Goal: Information Seeking & Learning: Understand process/instructions

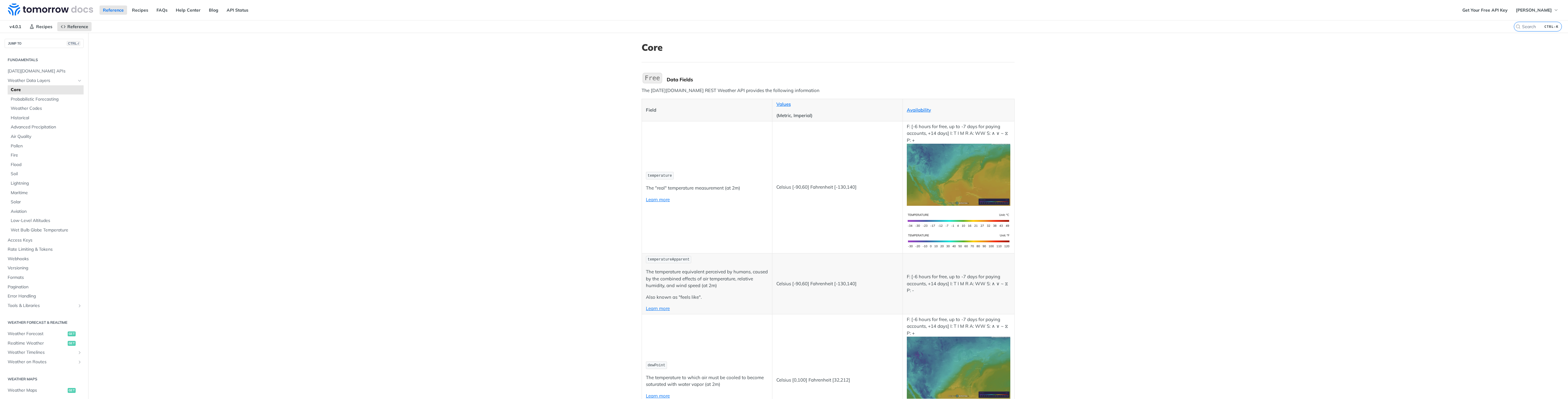
drag, startPoint x: 335, startPoint y: 150, endPoint x: 344, endPoint y: 133, distance: 19.2
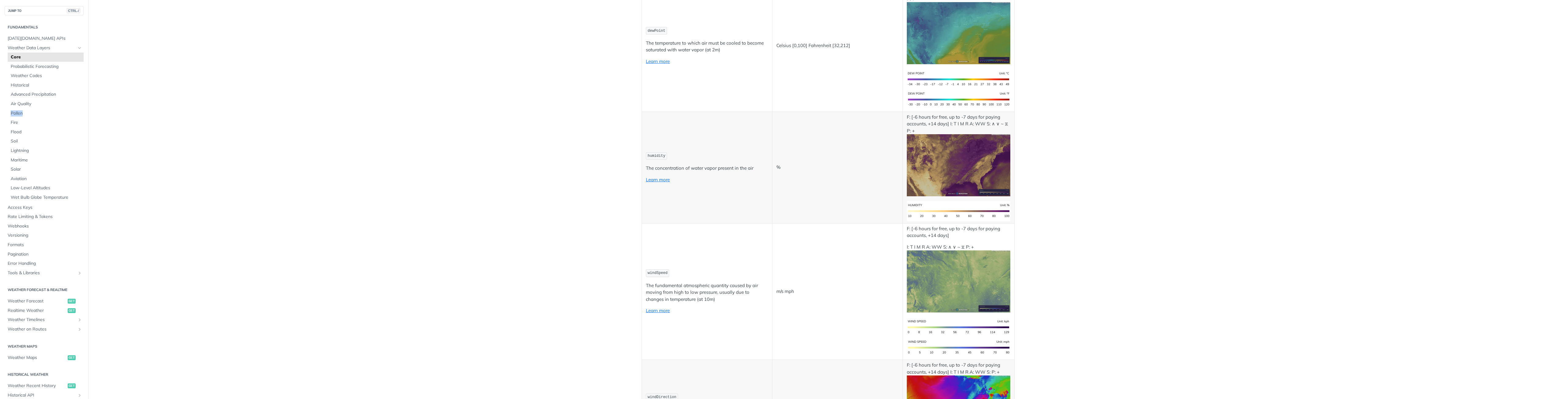
scroll to position [643, 0]
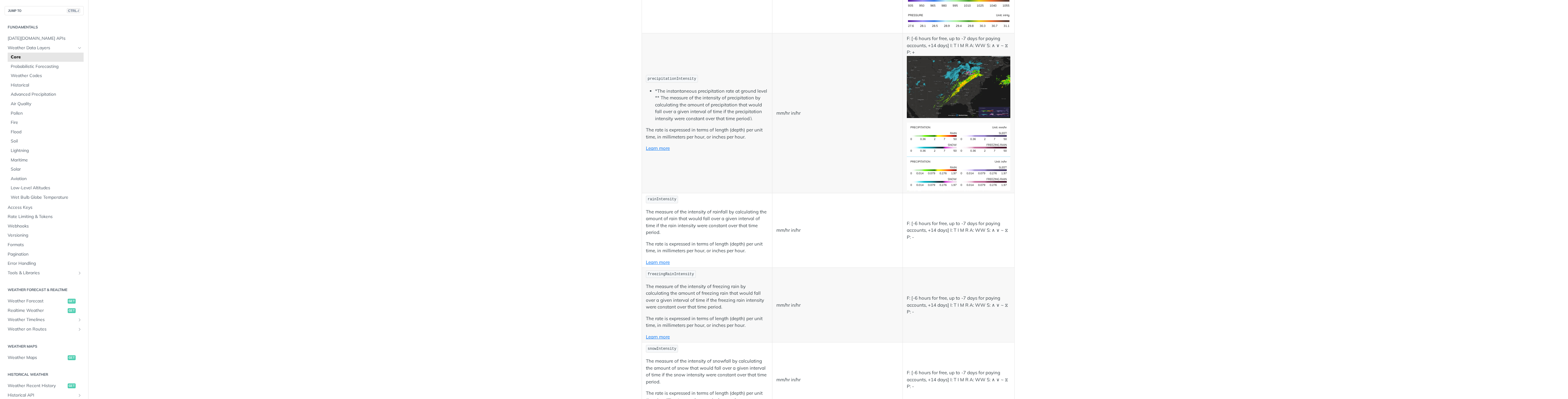
scroll to position [1444, 0]
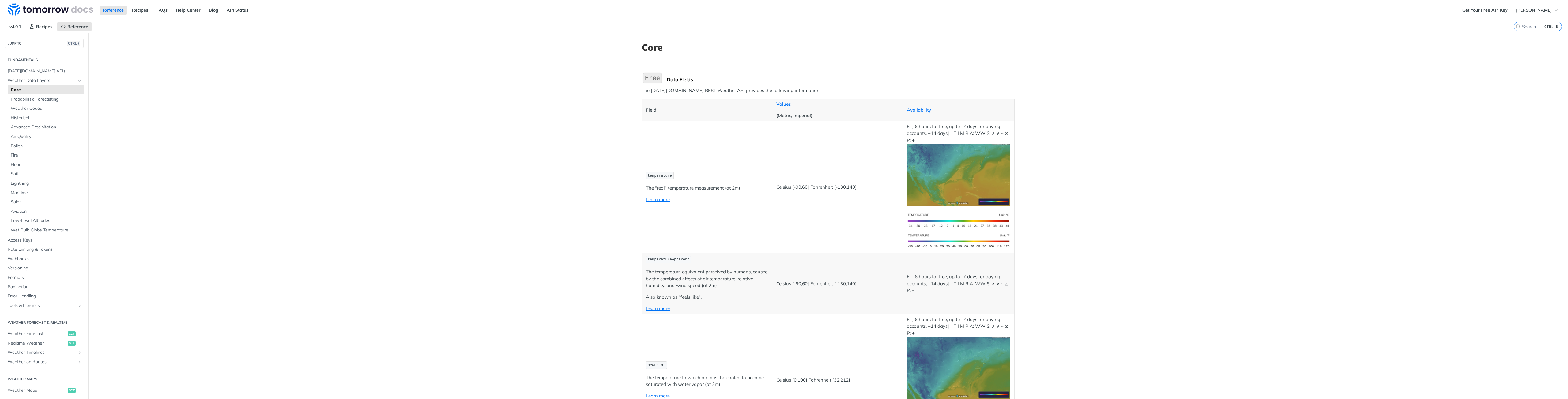
scroll to position [1584, 0]
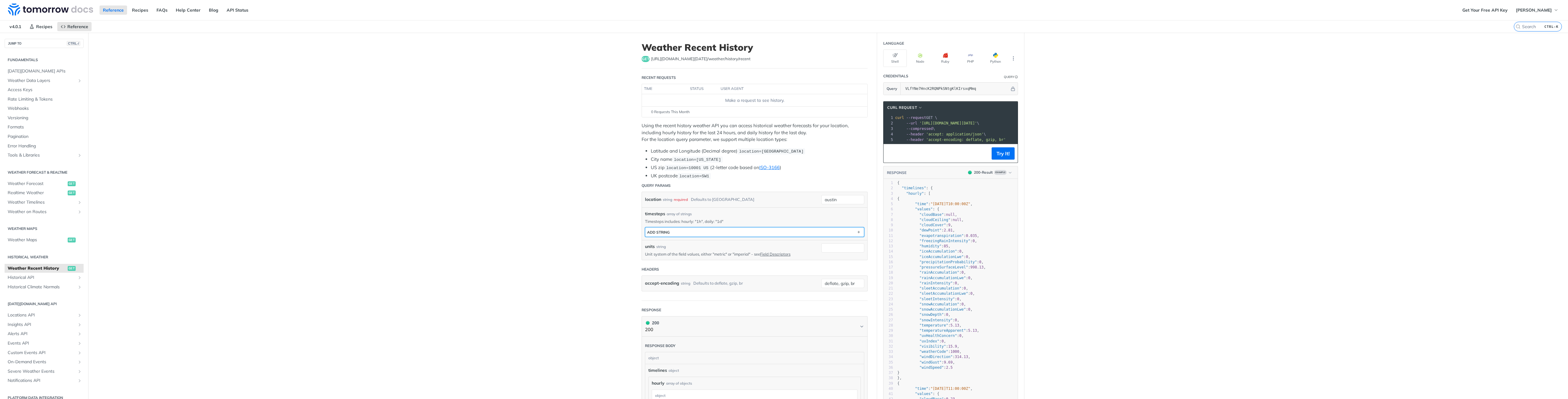
click at [675, 232] on button "ADD string" at bounding box center [754, 232] width 218 height 9
click at [974, 148] on div "cURL Request xxxxxxxxxx 1 curl --request GET \ 2 --url 'https://api.tomorrow.io…" at bounding box center [950, 133] width 135 height 62
drag, startPoint x: 1021, startPoint y: 58, endPoint x: 998, endPoint y: 58, distance: 23.0
click at [1019, 58] on section "Language Shell Node Ruby PHP Python" at bounding box center [951, 53] width 147 height 30
click at [998, 57] on button "Python" at bounding box center [995, 58] width 24 height 18
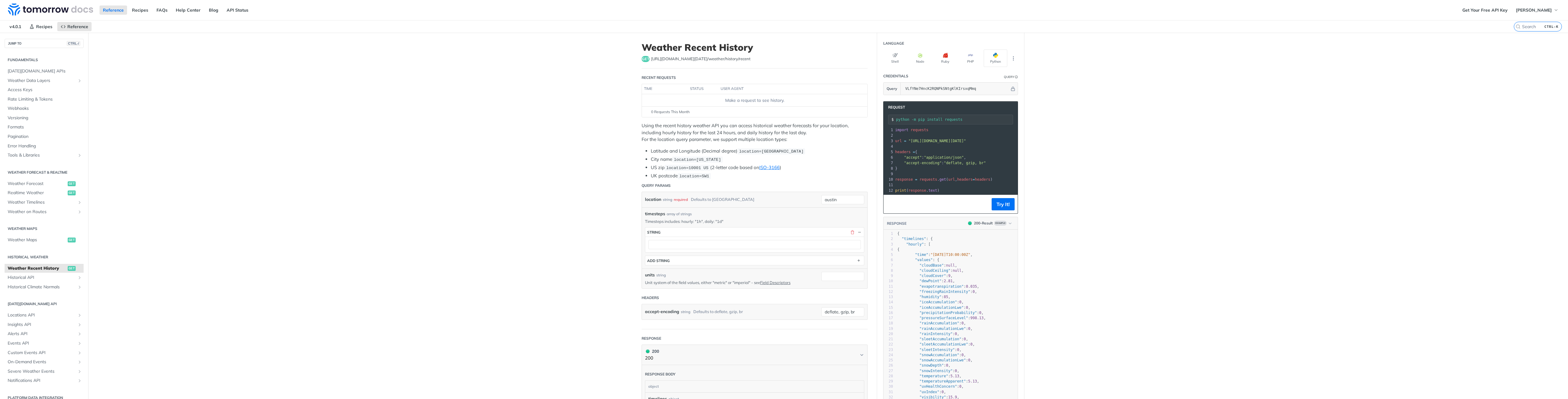
drag, startPoint x: 927, startPoint y: 142, endPoint x: 1059, endPoint y: 141, distance: 132.0
click at [851, 141] on div "Weather Recent History get https://api.tomorrow.io/v4 /weather/history/recent R…" at bounding box center [828, 375] width 392 height 685
click at [971, 152] on pre "headers = {" at bounding box center [1020, 152] width 252 height 6
drag, startPoint x: 976, startPoint y: 139, endPoint x: 1023, endPoint y: 139, distance: 47.0
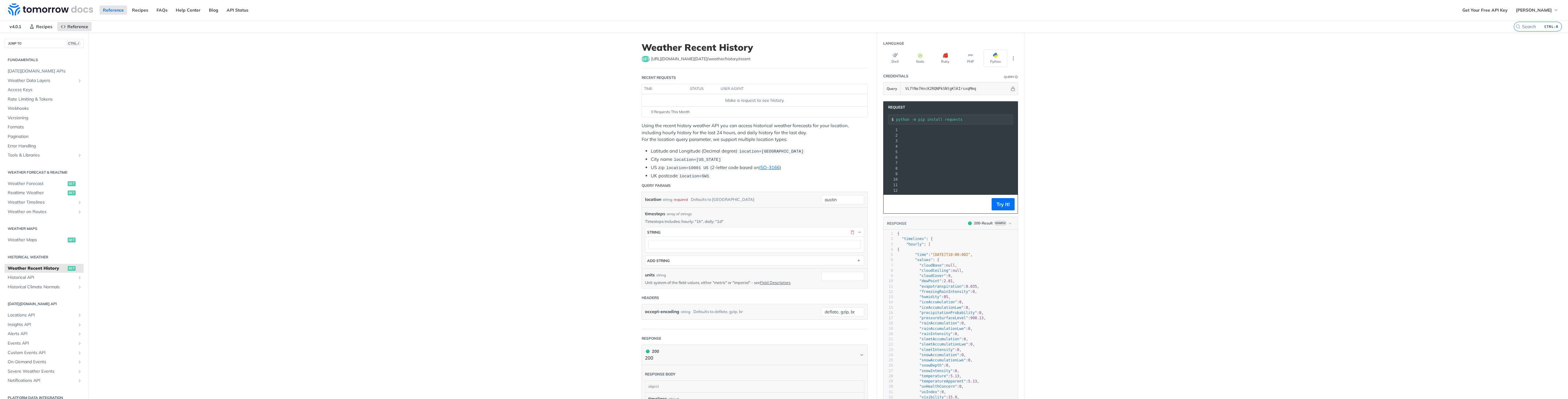
click at [1023, 139] on main "JUMP TO CTRL-/ Fundamentals Tomorrow.io APIs Weather Data Layers Core Probabili…" at bounding box center [784, 375] width 1568 height 685
